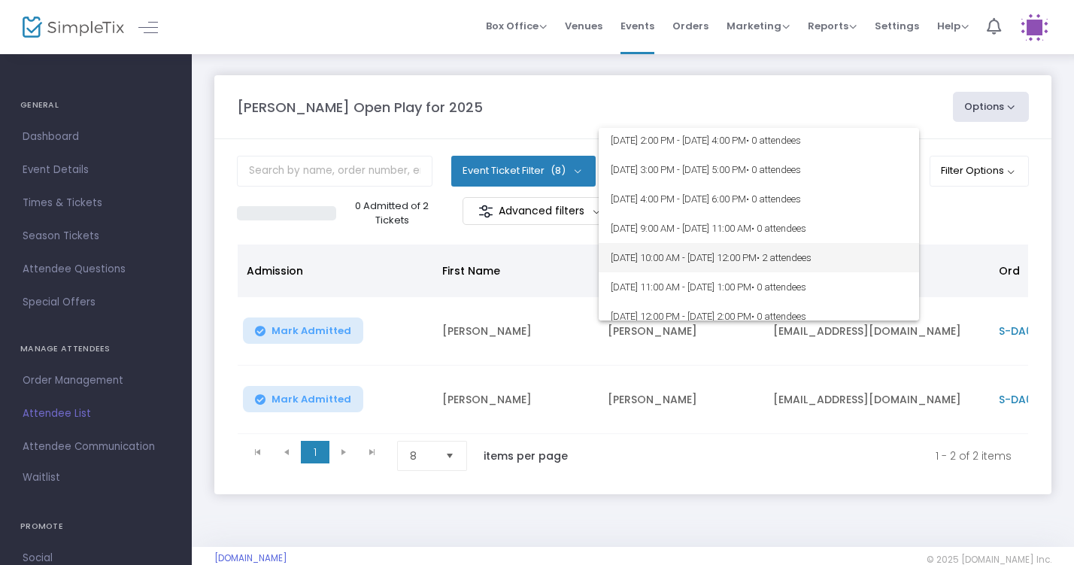
scroll to position [187, 0]
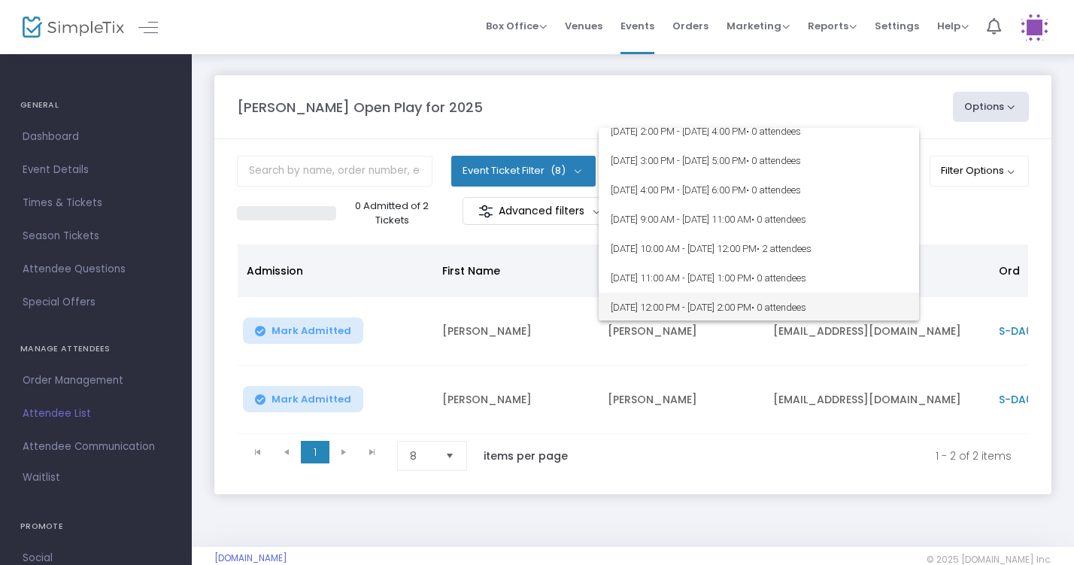
click at [767, 304] on span "[DATE] 12:00 PM - [DATE] 2:00 PM • 0 attendees" at bounding box center [759, 307] width 296 height 29
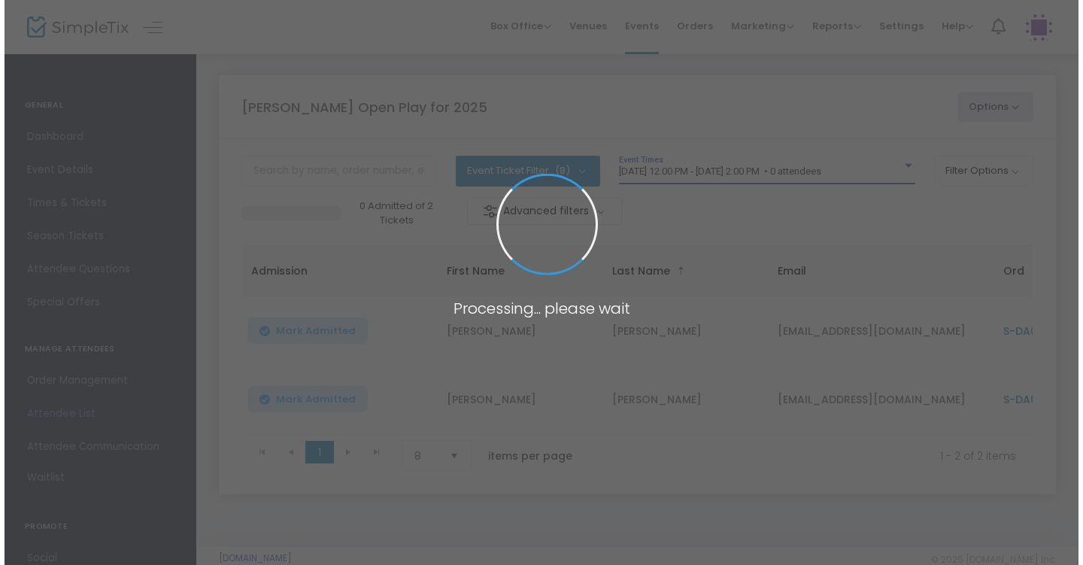
scroll to position [189, 0]
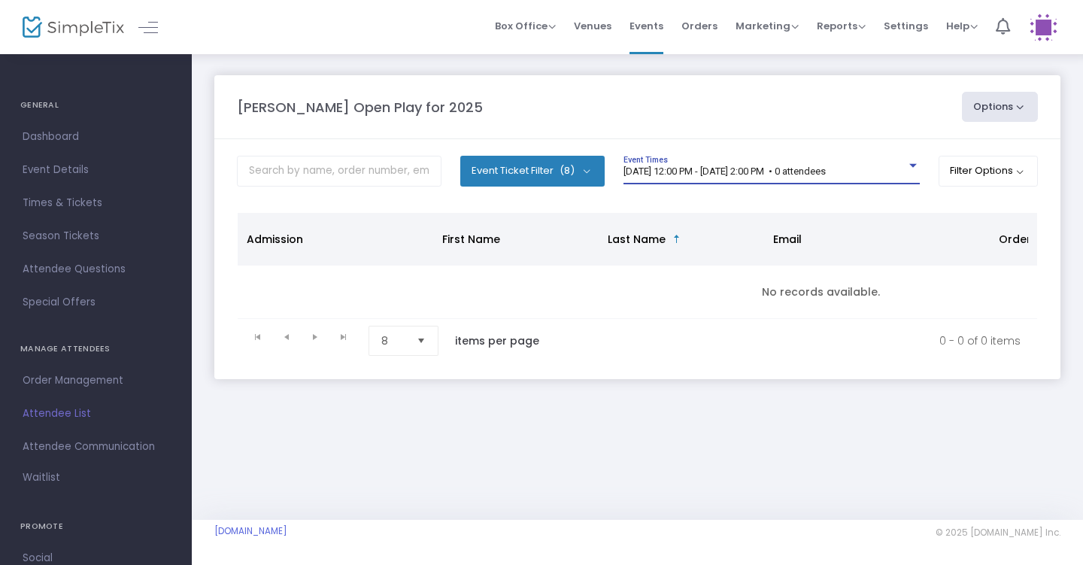
click at [793, 168] on span "[DATE] 12:00 PM - [DATE] 2:00 PM • 0 attendees" at bounding box center [724, 170] width 202 height 11
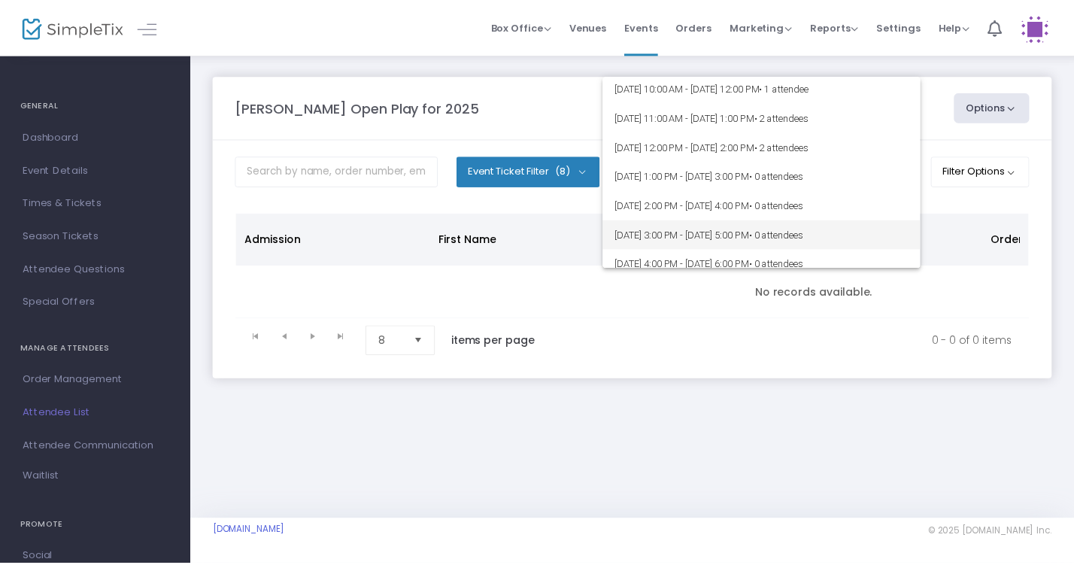
scroll to position [60, 0]
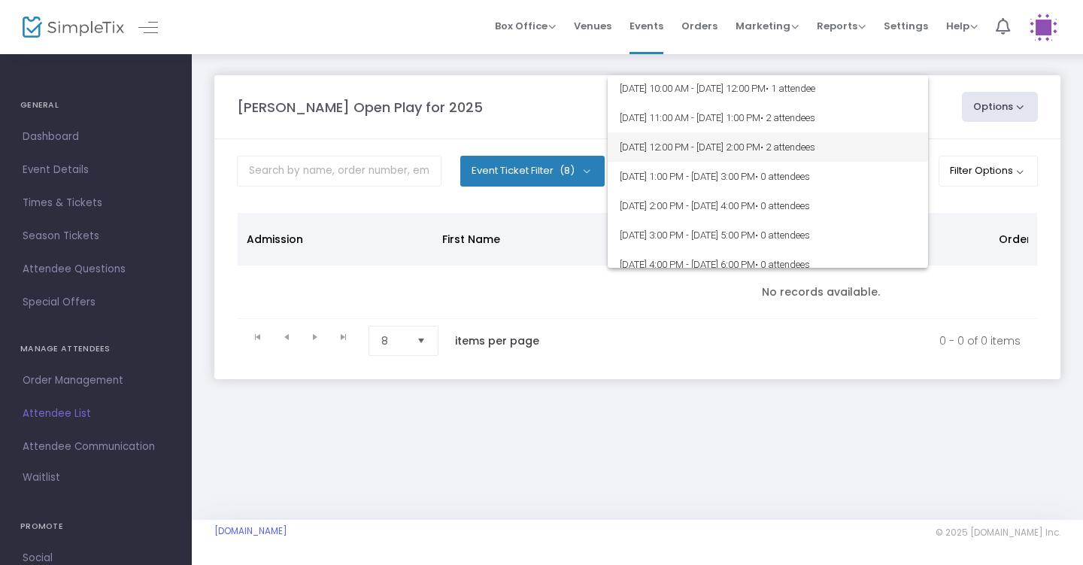
click at [790, 144] on span "[DATE] 12:00 PM - [DATE] 2:00 PM • 2 attendees" at bounding box center [768, 146] width 296 height 29
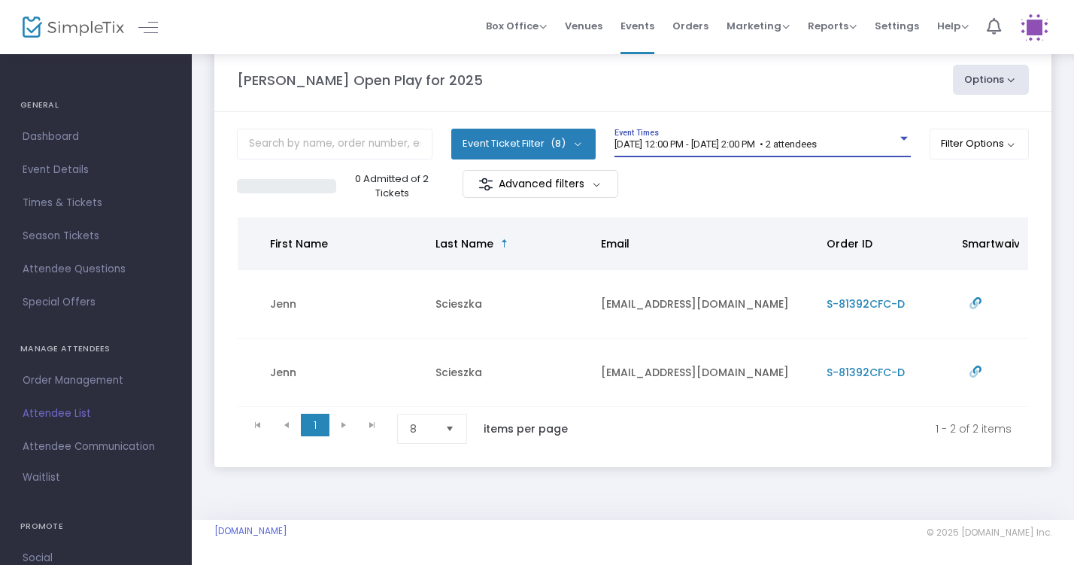
scroll to position [0, 0]
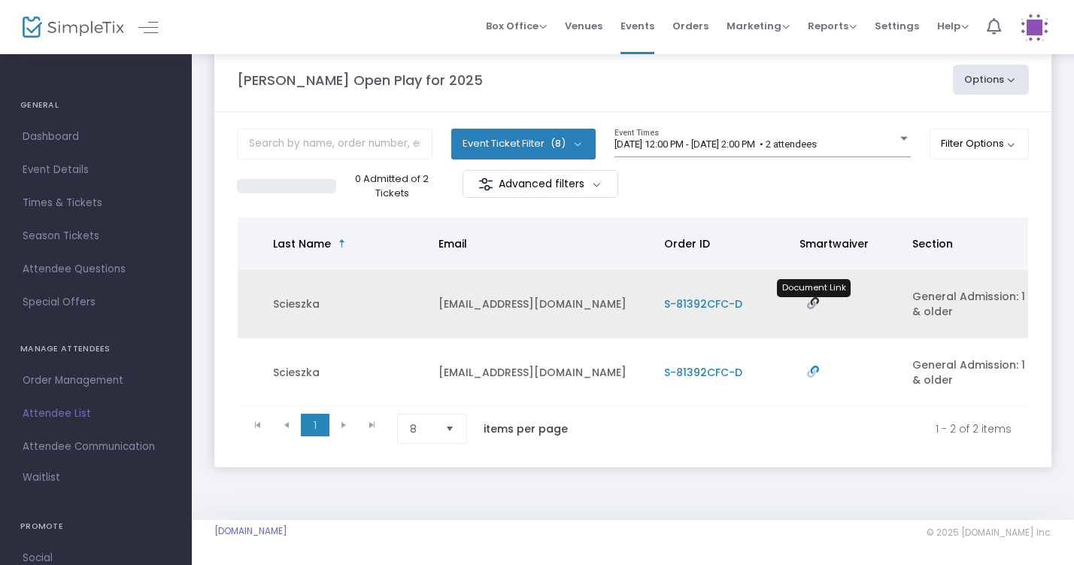
click at [811, 297] on icon "Data table" at bounding box center [813, 303] width 12 height 12
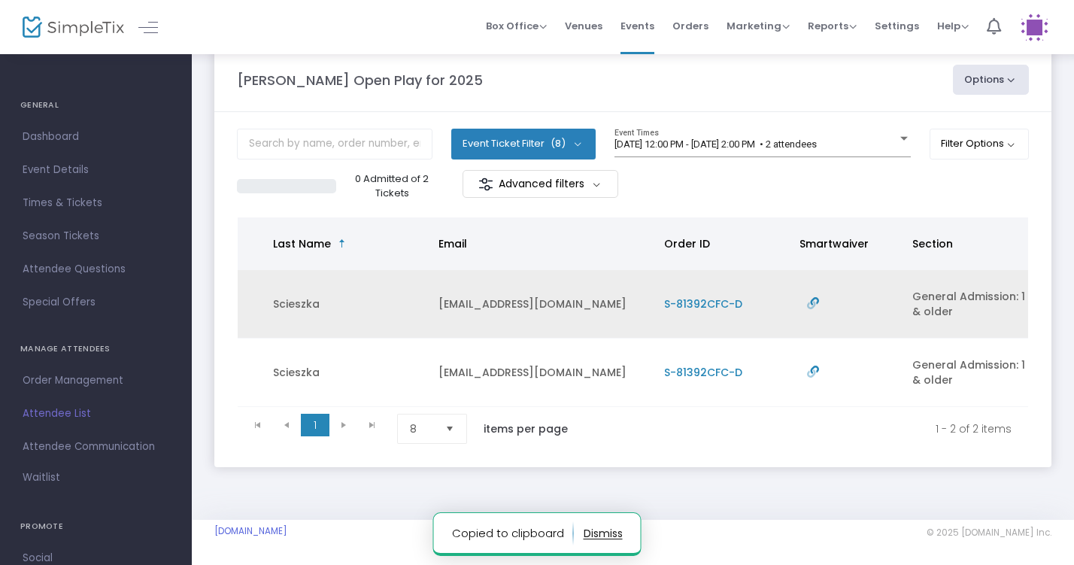
click at [735, 296] on span "S-81392CFC-D" at bounding box center [703, 303] width 78 height 15
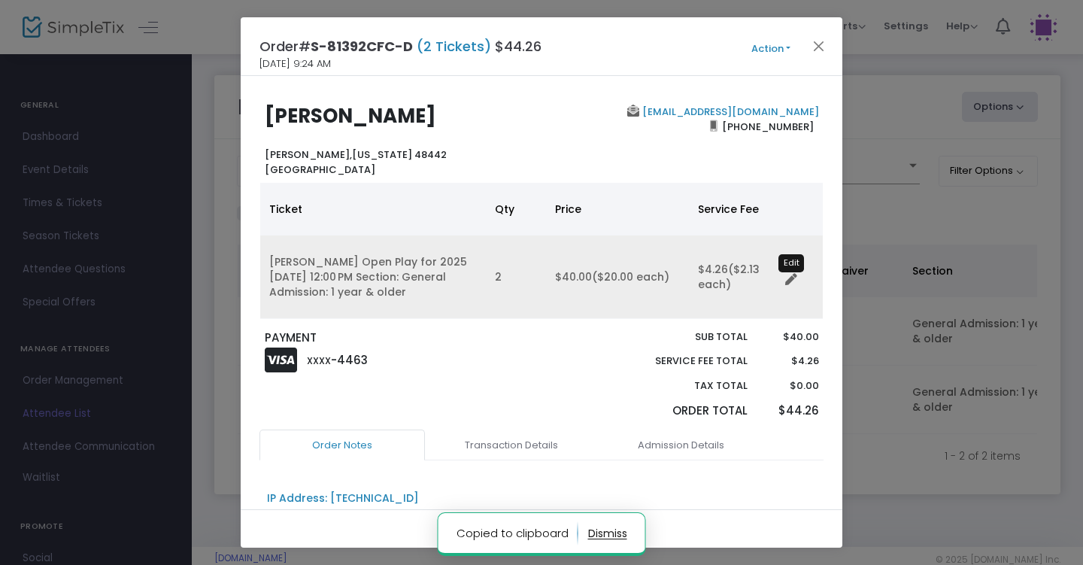
click at [790, 280] on icon "Data table" at bounding box center [791, 280] width 12 height 12
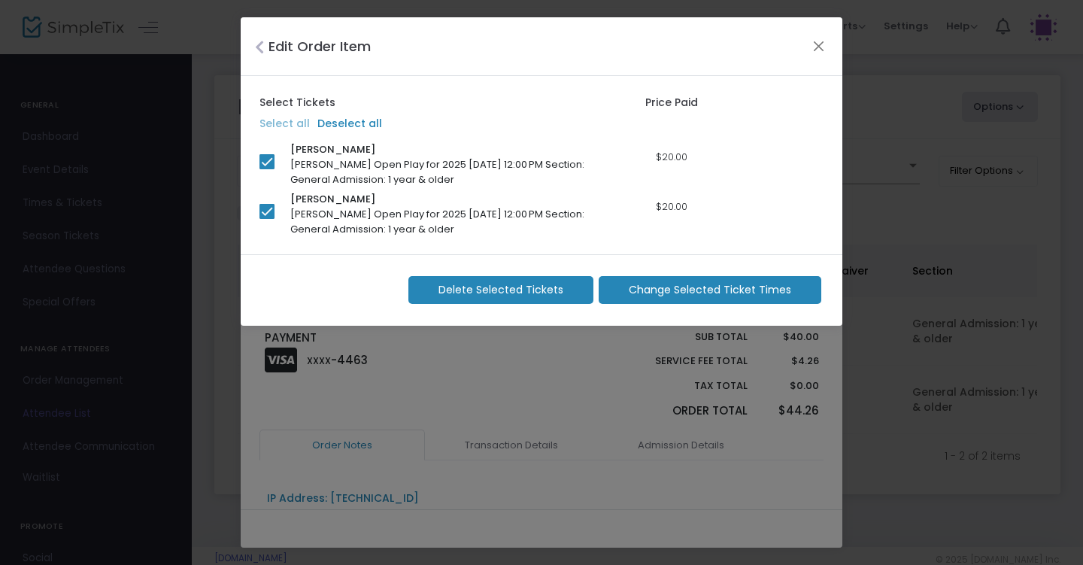
click at [644, 284] on span "Change Selected Ticket Times" at bounding box center [710, 290] width 162 height 16
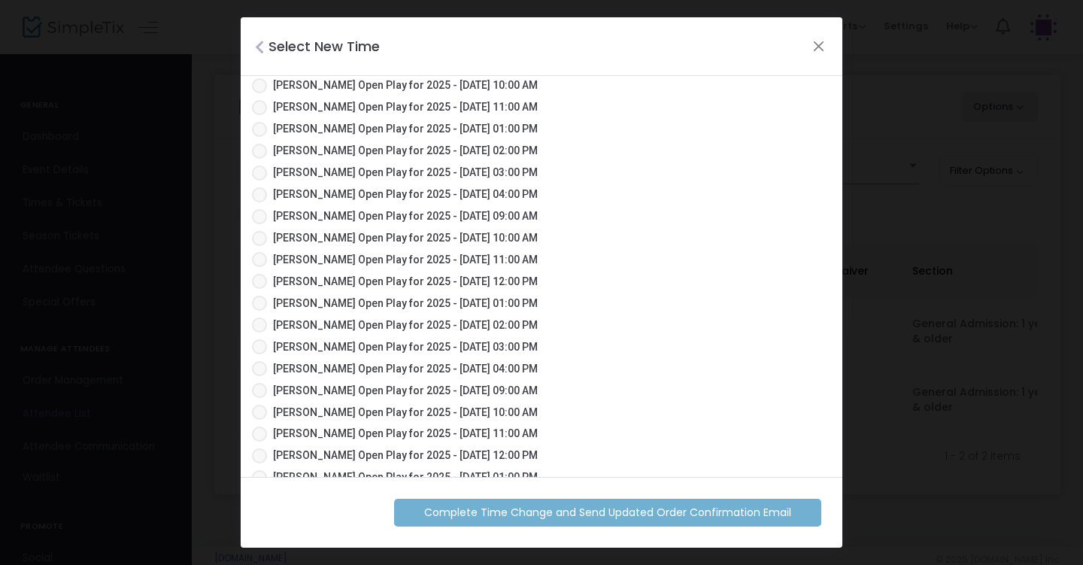
scroll to position [120, 0]
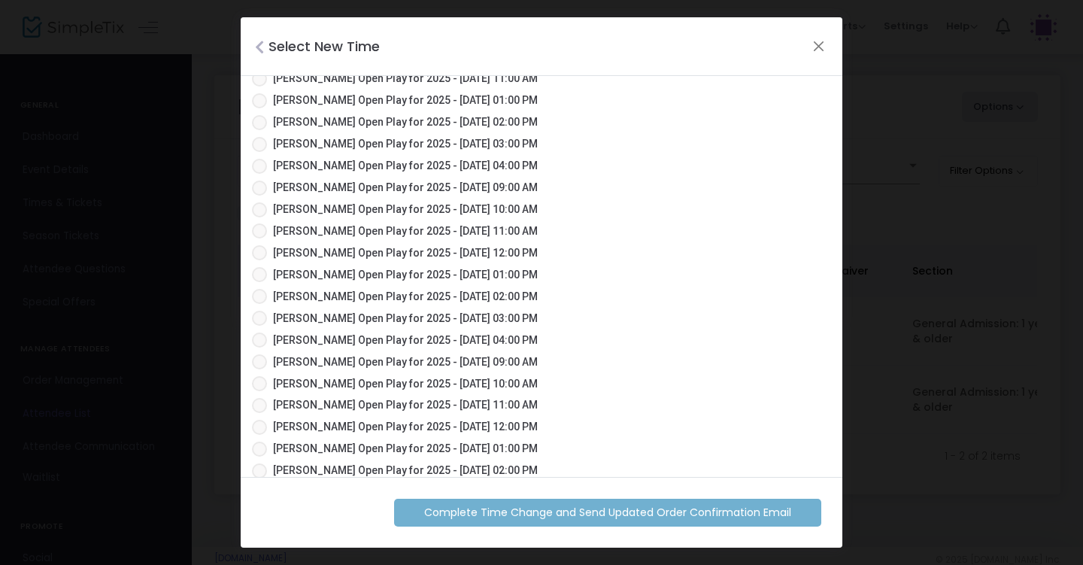
click at [353, 252] on span "[PERSON_NAME] Open Play for 2025 - [DATE] 12:00 PM" at bounding box center [405, 253] width 265 height 16
click at [259, 260] on input "[PERSON_NAME] Open Play for 2025 - [DATE] 12:00 PM" at bounding box center [259, 260] width 1 height 1
radio input "true"
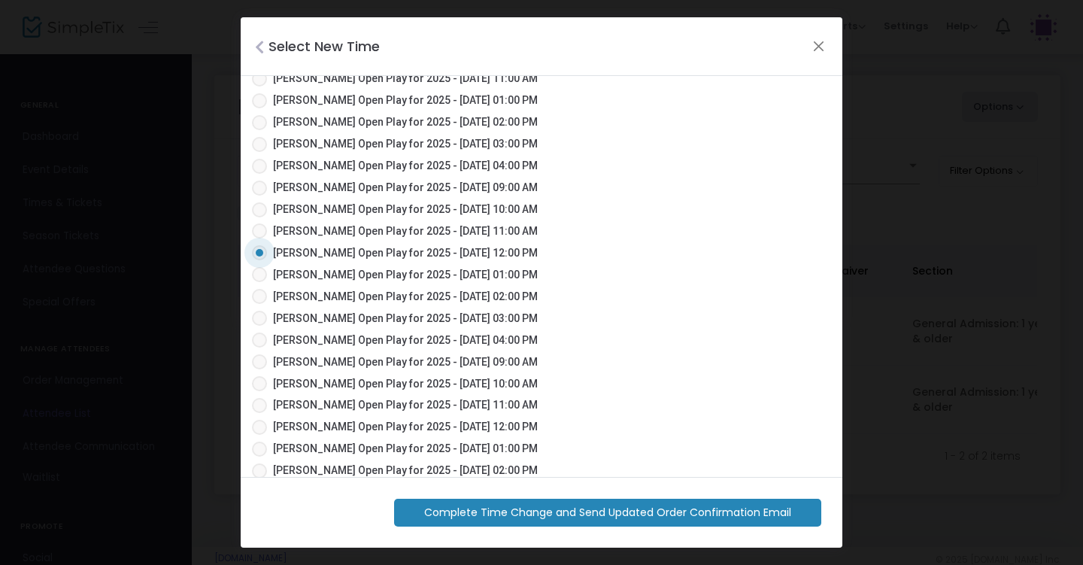
click at [493, 514] on span "Complete Time Change and Send Updated Order Confirmation Email" at bounding box center [607, 513] width 367 height 16
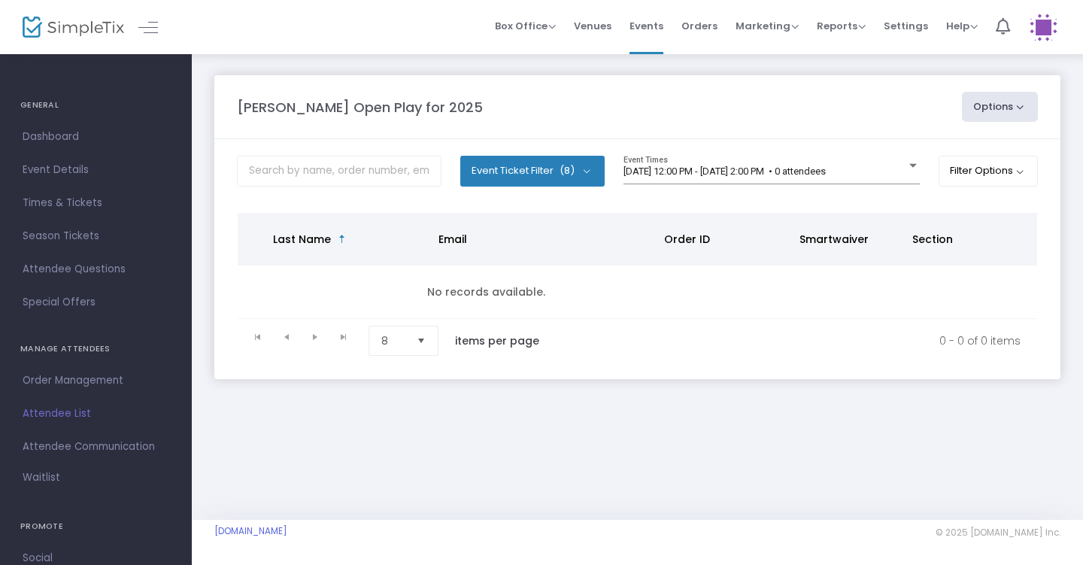
click at [630, 338] on kendo-pager-info "0 - 0 of 0 items" at bounding box center [796, 341] width 450 height 30
click at [636, 338] on kendo-pager-info "0 - 0 of 0 items" at bounding box center [796, 341] width 450 height 30
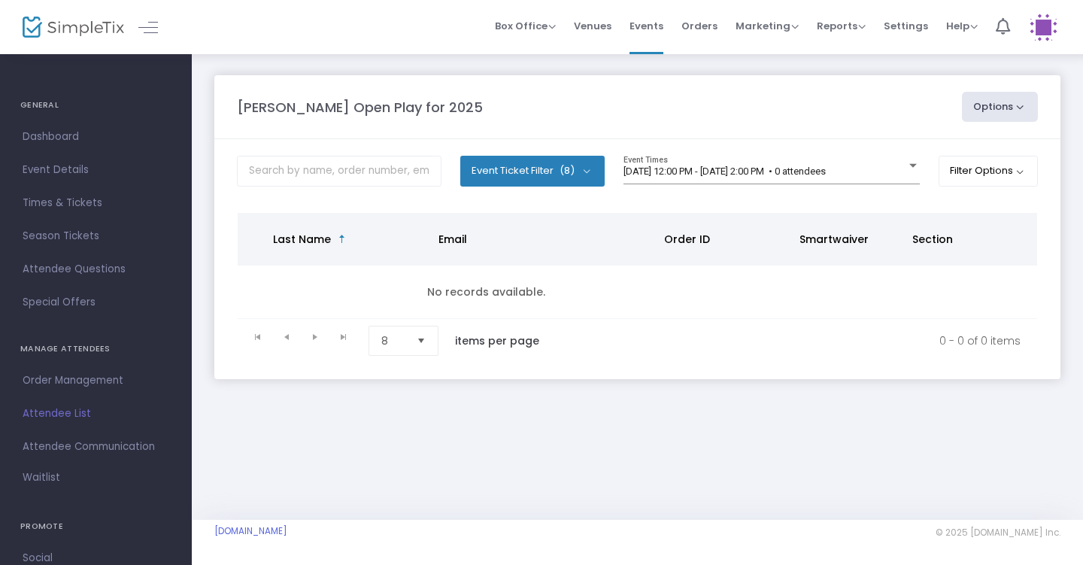
click at [634, 335] on kendo-pager-info "0 - 0 of 0 items" at bounding box center [796, 341] width 450 height 30
drag, startPoint x: 632, startPoint y: 332, endPoint x: 641, endPoint y: 330, distance: 9.3
click at [641, 330] on kendo-pager-info "0 - 0 of 0 items" at bounding box center [796, 341] width 450 height 30
click at [641, 332] on kendo-pager-info "0 - 0 of 0 items" at bounding box center [796, 341] width 450 height 30
drag, startPoint x: 641, startPoint y: 332, endPoint x: 656, endPoint y: 327, distance: 15.9
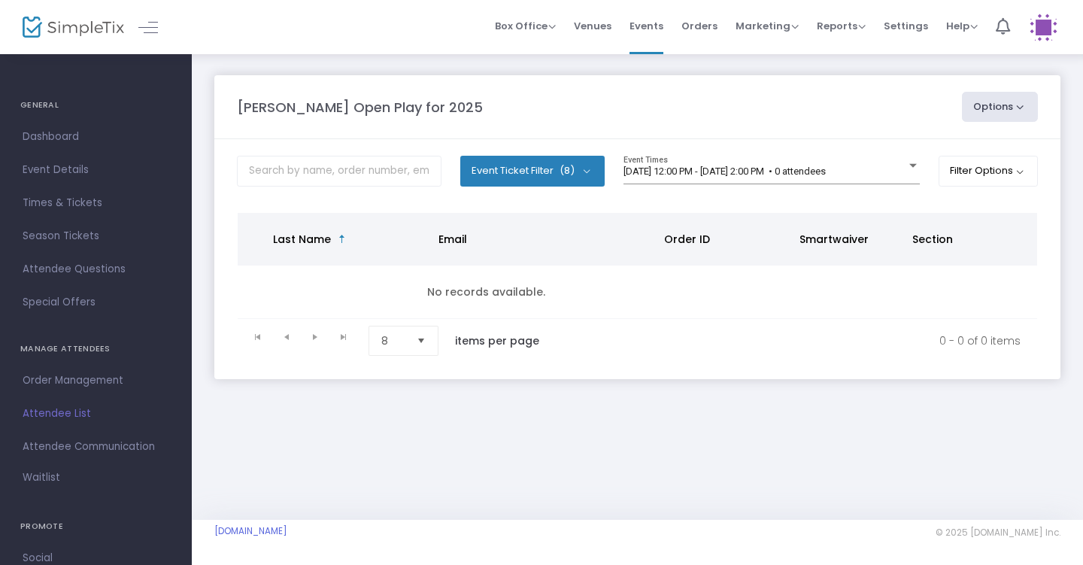
click at [656, 327] on kendo-pager "0 - 0 of 0 items 8 items per page" at bounding box center [637, 340] width 799 height 43
click at [674, 177] on div "[DATE] 12:00 PM - [DATE] 2:00 PM • 0 attendees" at bounding box center [764, 171] width 283 height 11
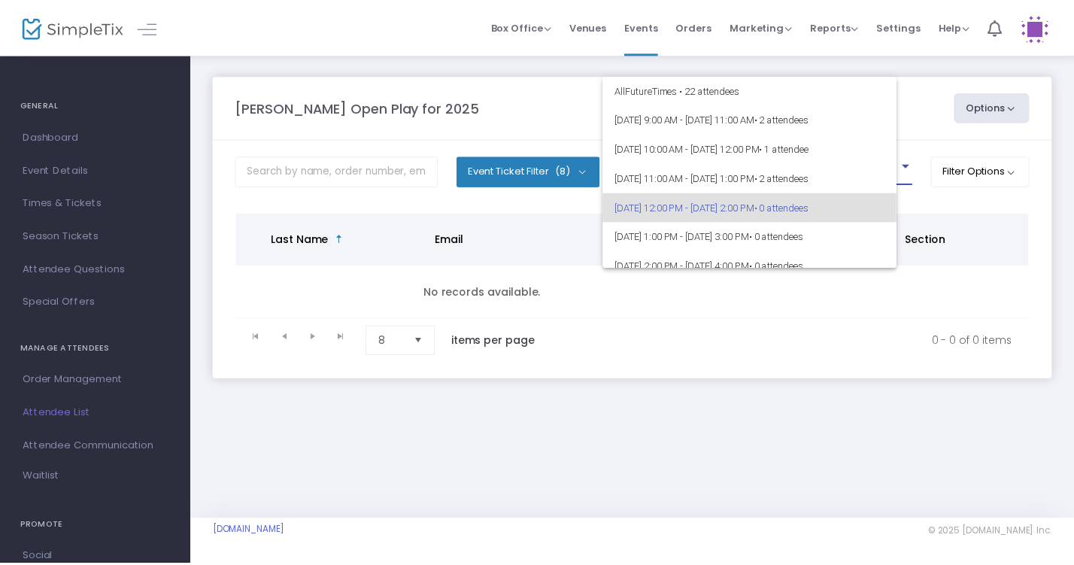
scroll to position [35, 0]
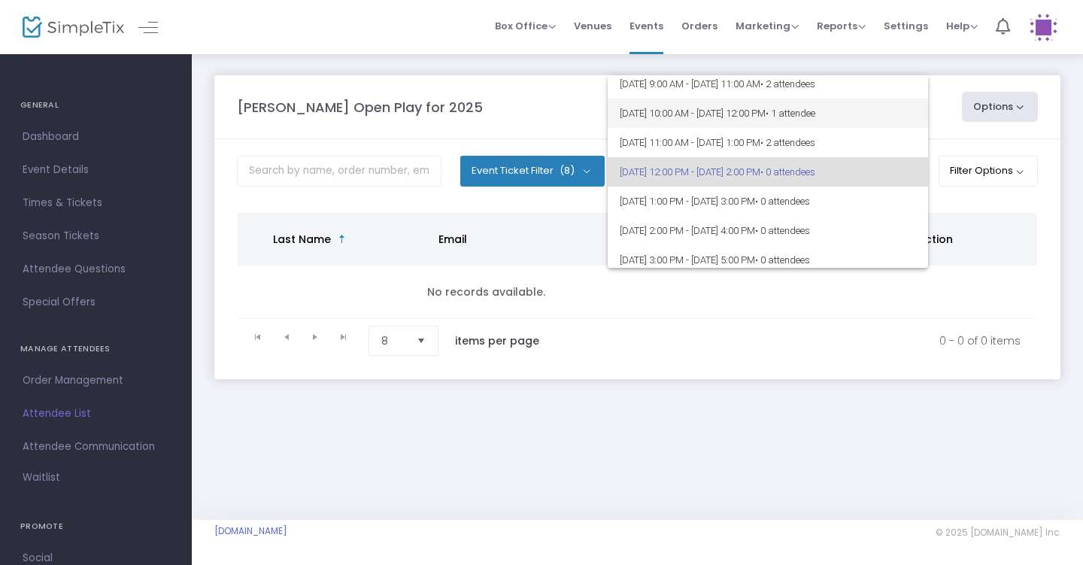
click at [729, 106] on span "[DATE] 10:00 AM - [DATE] 12:00 PM • 1 attendee" at bounding box center [768, 113] width 296 height 29
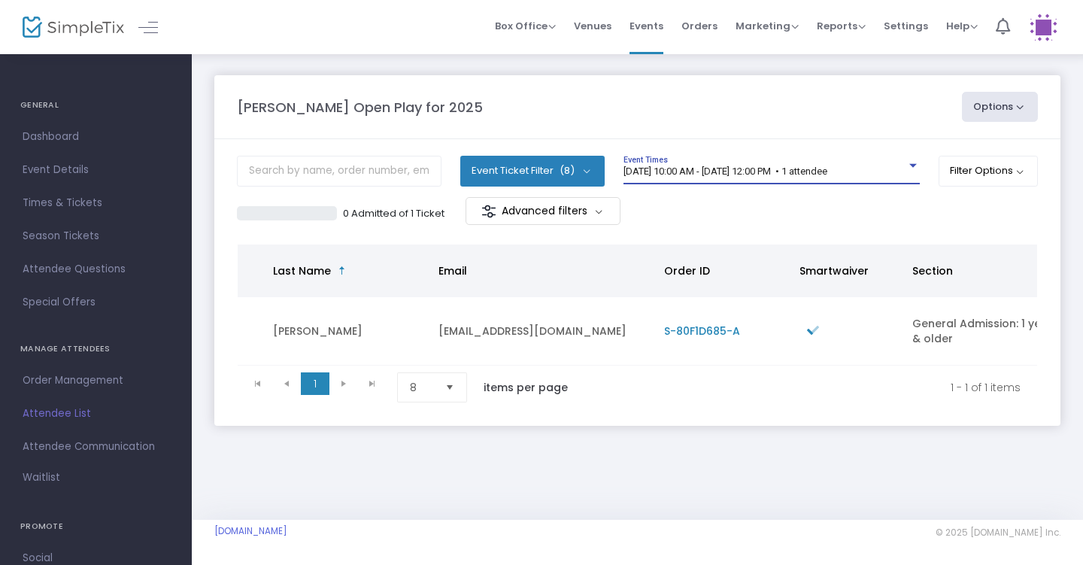
click at [754, 171] on span "[DATE] 10:00 AM - [DATE] 12:00 PM • 1 attendee" at bounding box center [725, 170] width 204 height 11
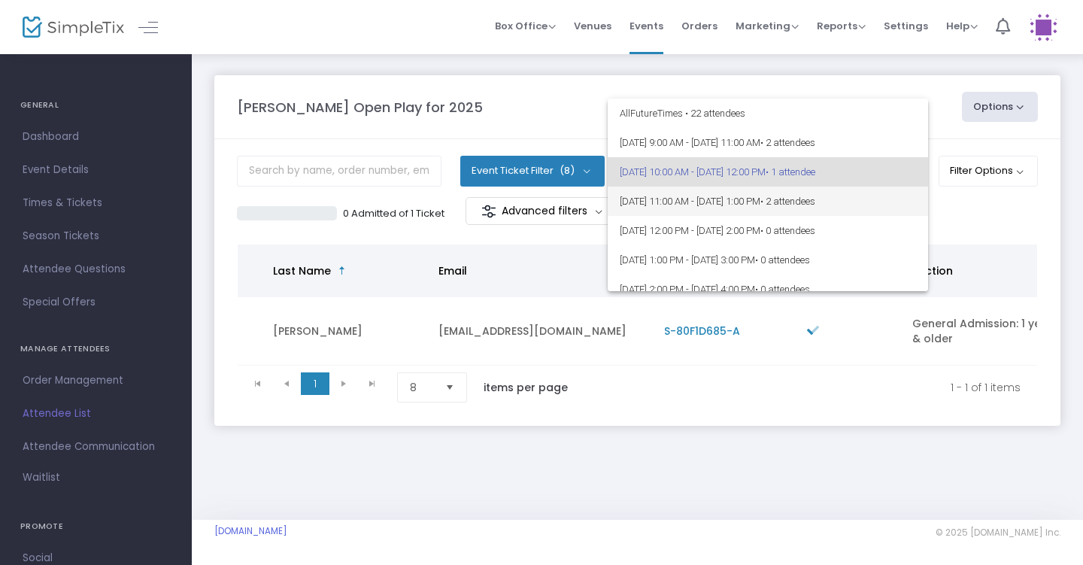
click at [744, 205] on span "[DATE] 11:00 AM - [DATE] 1:00 PM • 2 attendees" at bounding box center [768, 200] width 296 height 29
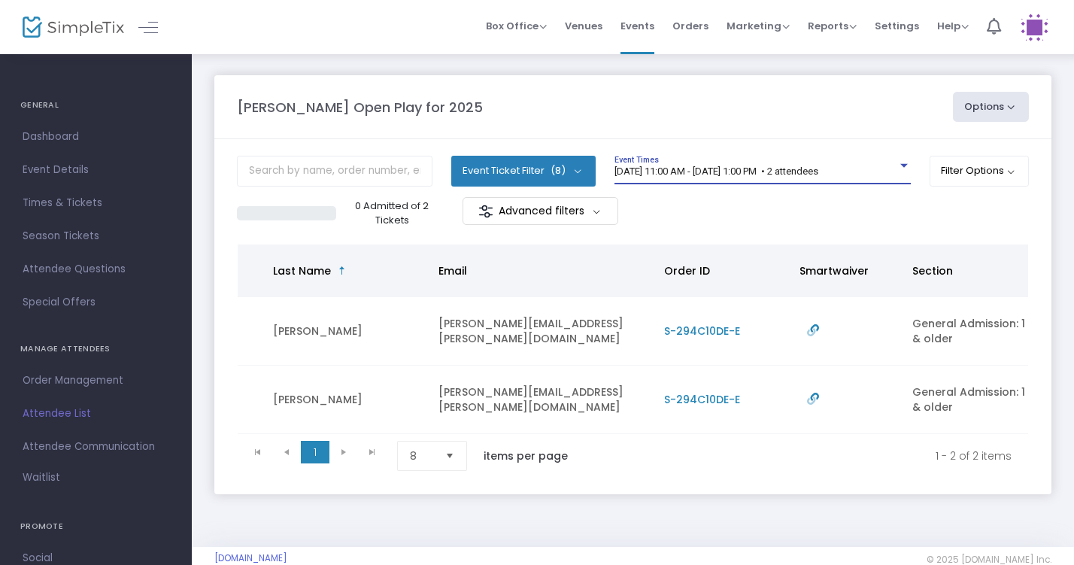
click at [738, 168] on span "[DATE] 11:00 AM - [DATE] 1:00 PM • 2 attendees" at bounding box center [716, 170] width 204 height 11
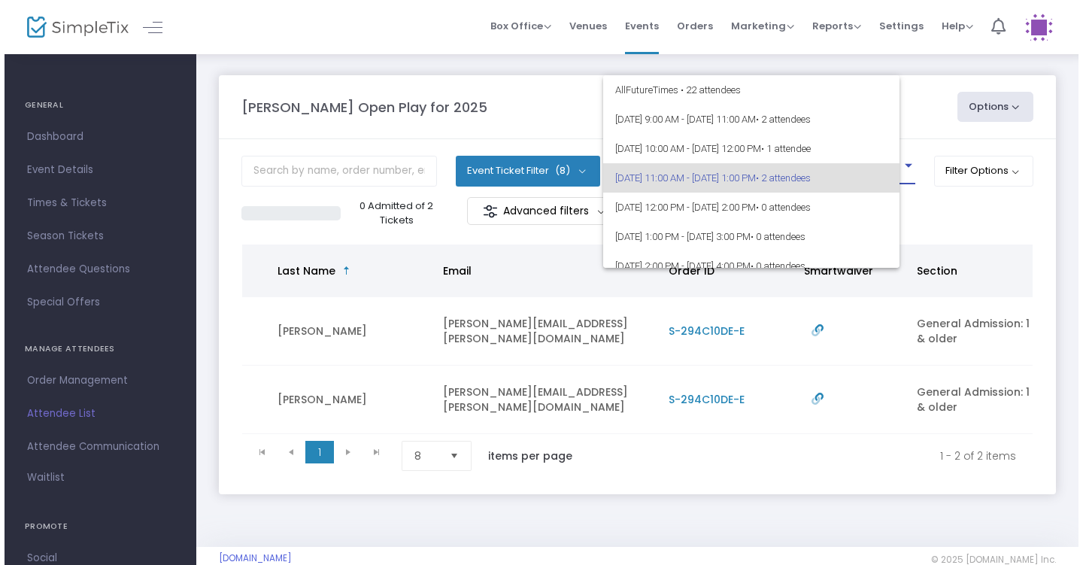
scroll to position [6, 0]
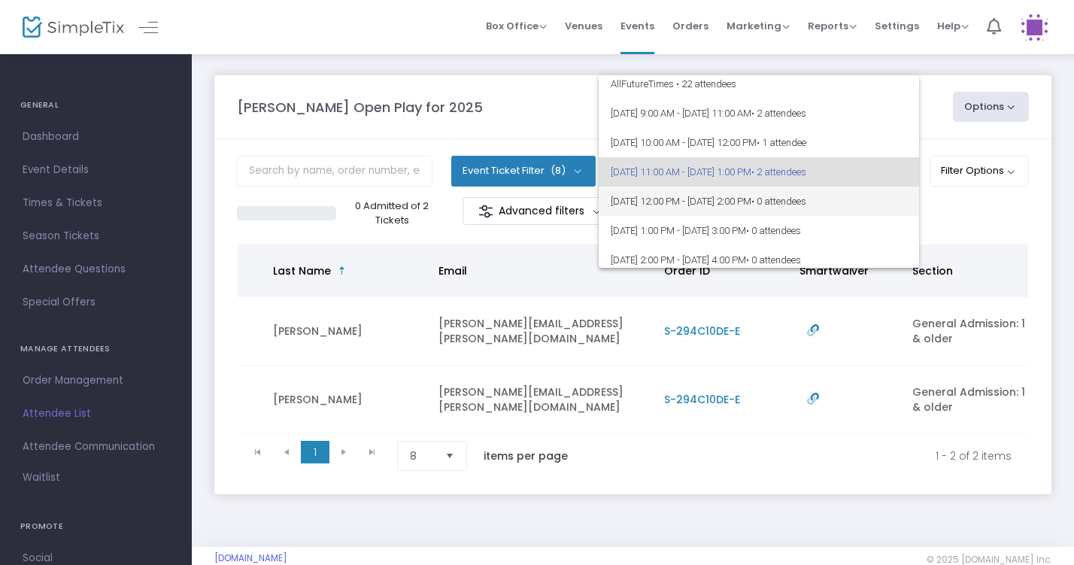
click at [740, 196] on span "[DATE] 12:00 PM - [DATE] 2:00 PM • 0 attendees" at bounding box center [759, 200] width 296 height 29
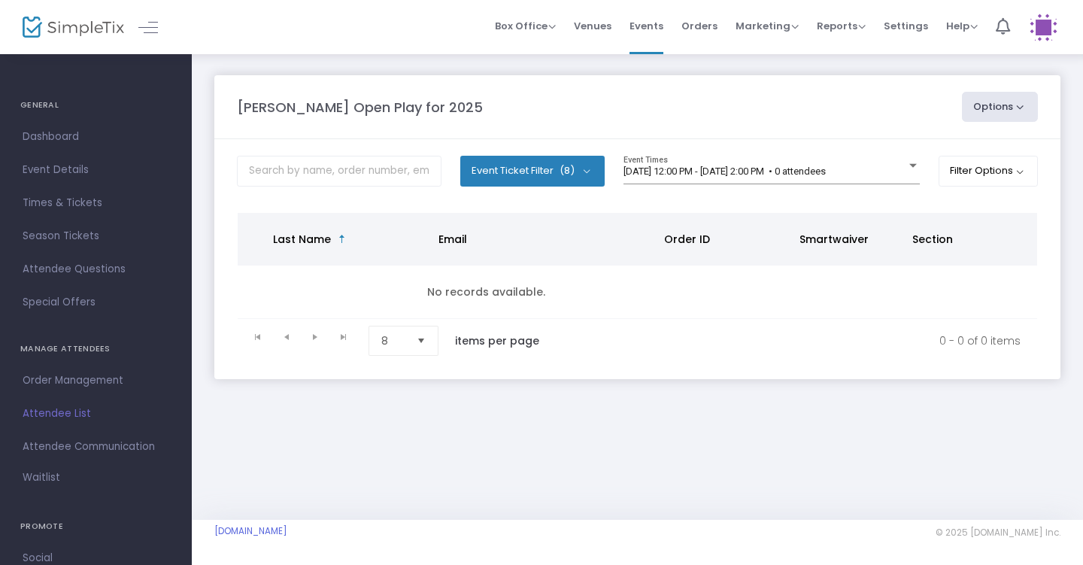
click at [740, 196] on div "[DATE] 12:00 PM - [DATE] 2:00 PM • 0 attendees Event Times" at bounding box center [771, 176] width 296 height 41
